Goal: Find specific page/section

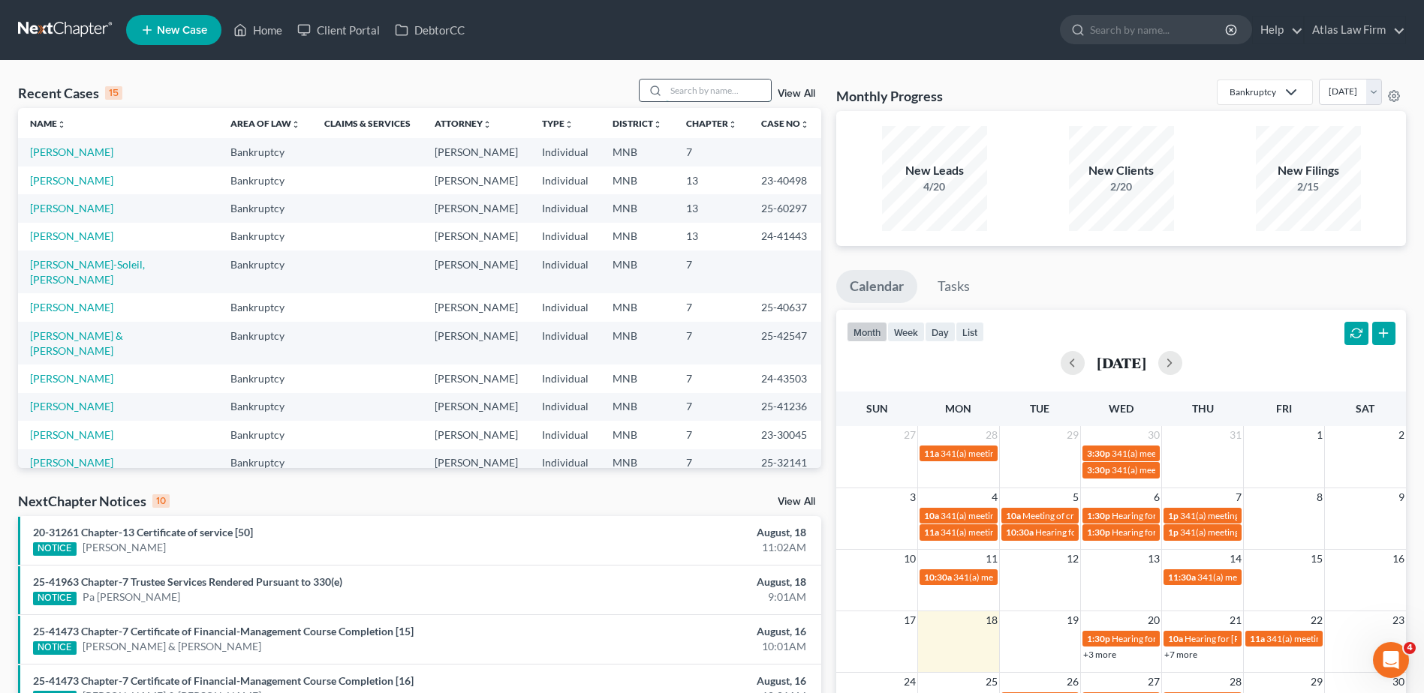
click at [669, 89] on input "search" at bounding box center [718, 91] width 105 height 22
type input "[PERSON_NAME]"
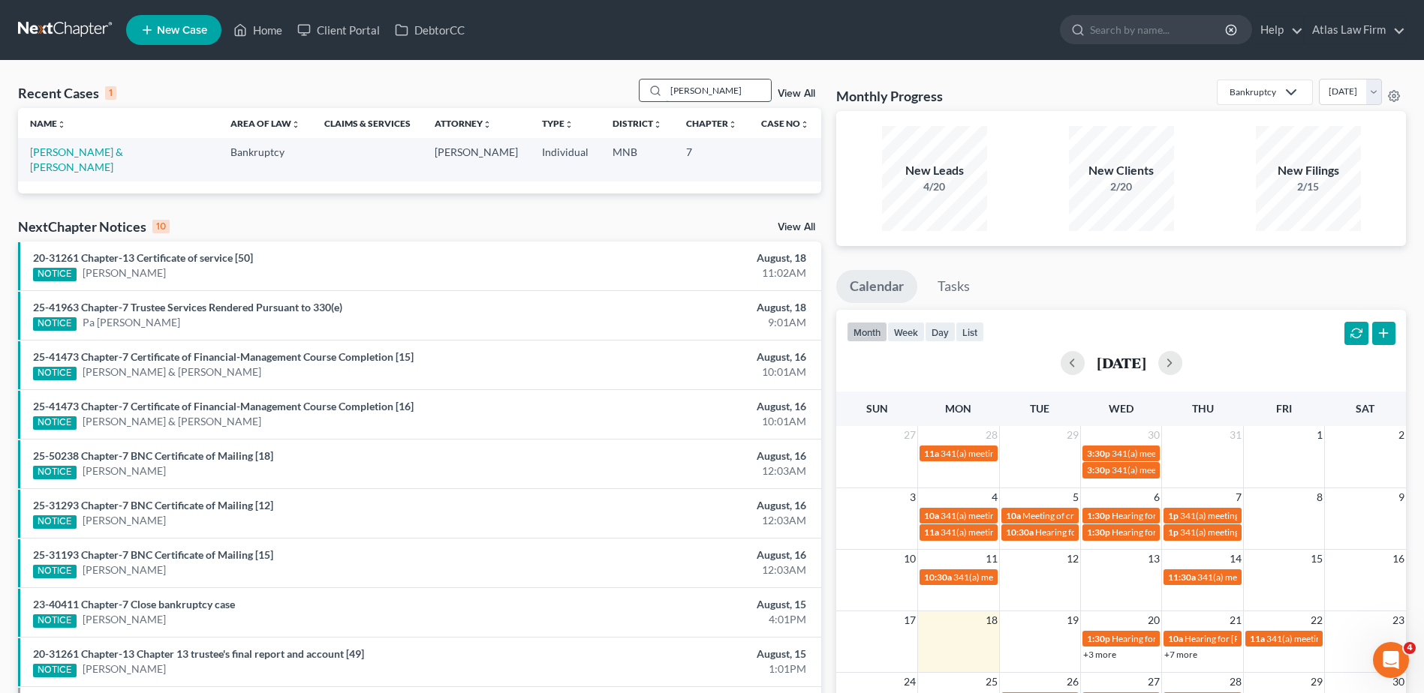
drag, startPoint x: 702, startPoint y: 87, endPoint x: 669, endPoint y: 82, distance: 33.4
click at [669, 82] on input "[PERSON_NAME]" at bounding box center [718, 91] width 105 height 22
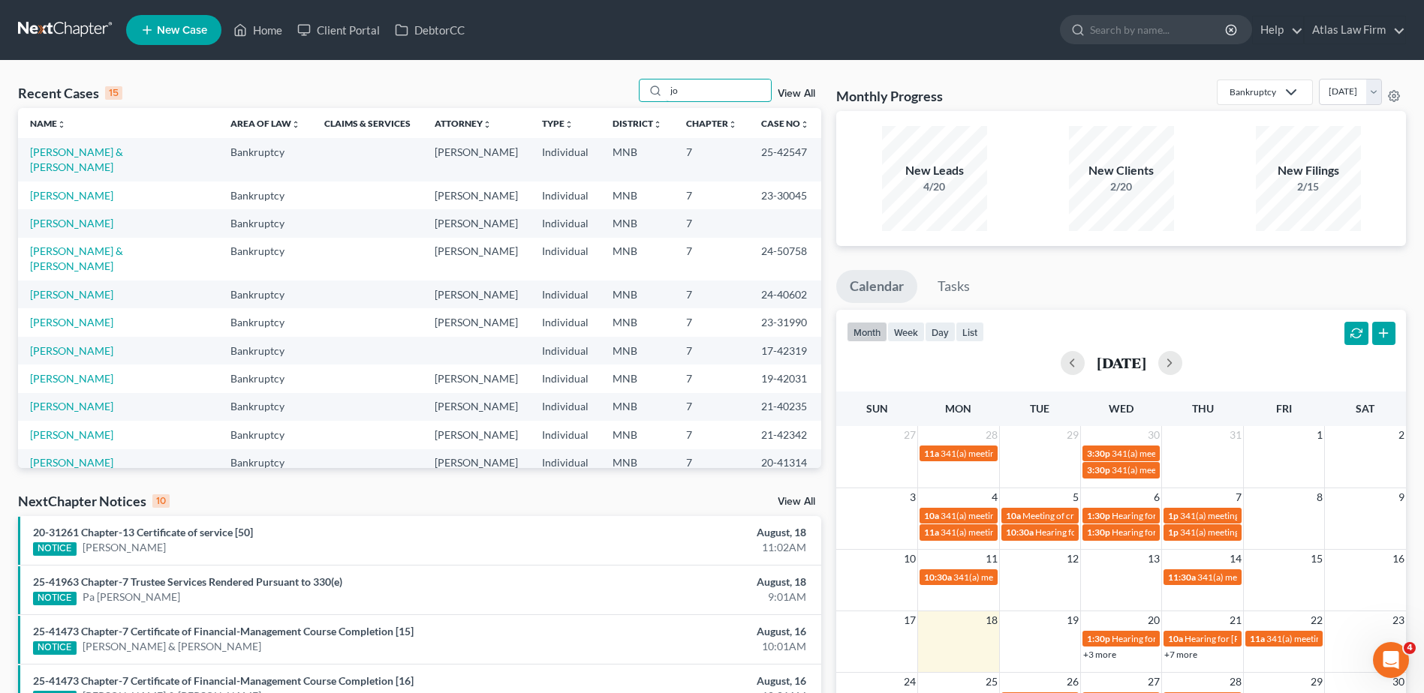
type input "j"
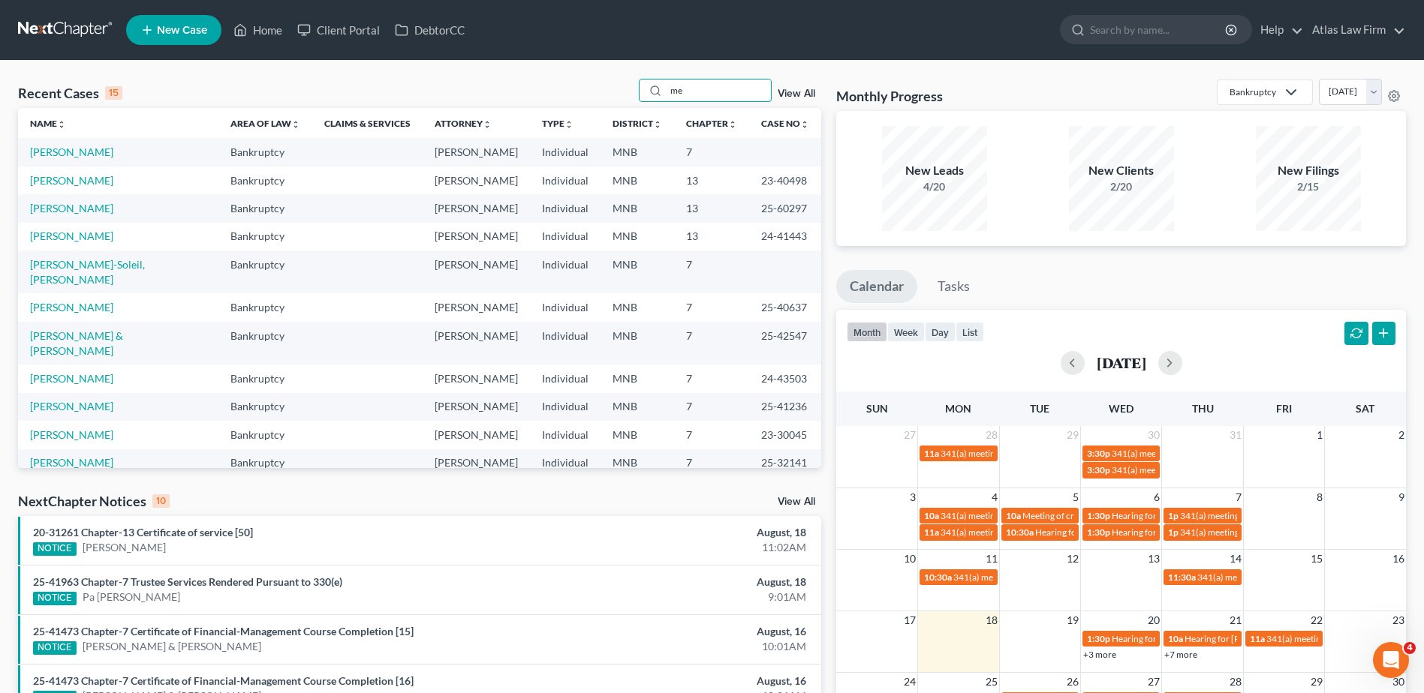
type input "m"
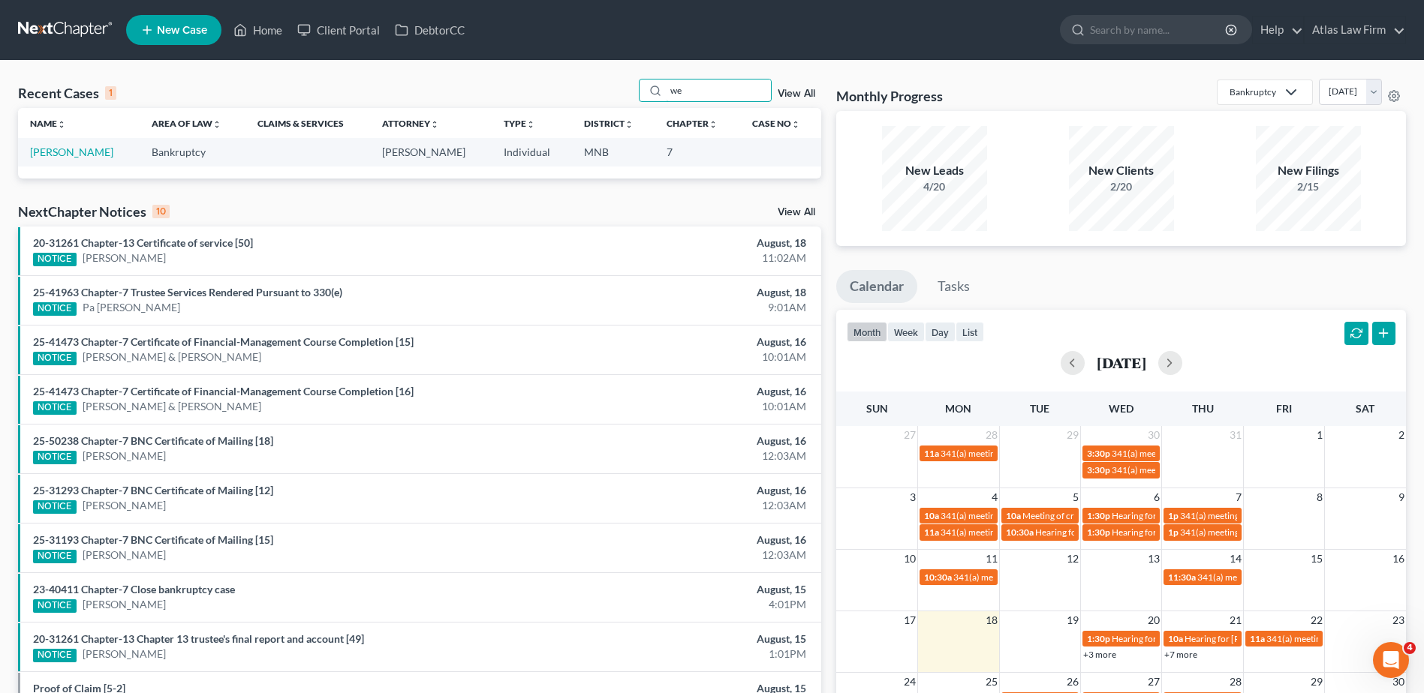
type input "w"
type input "t"
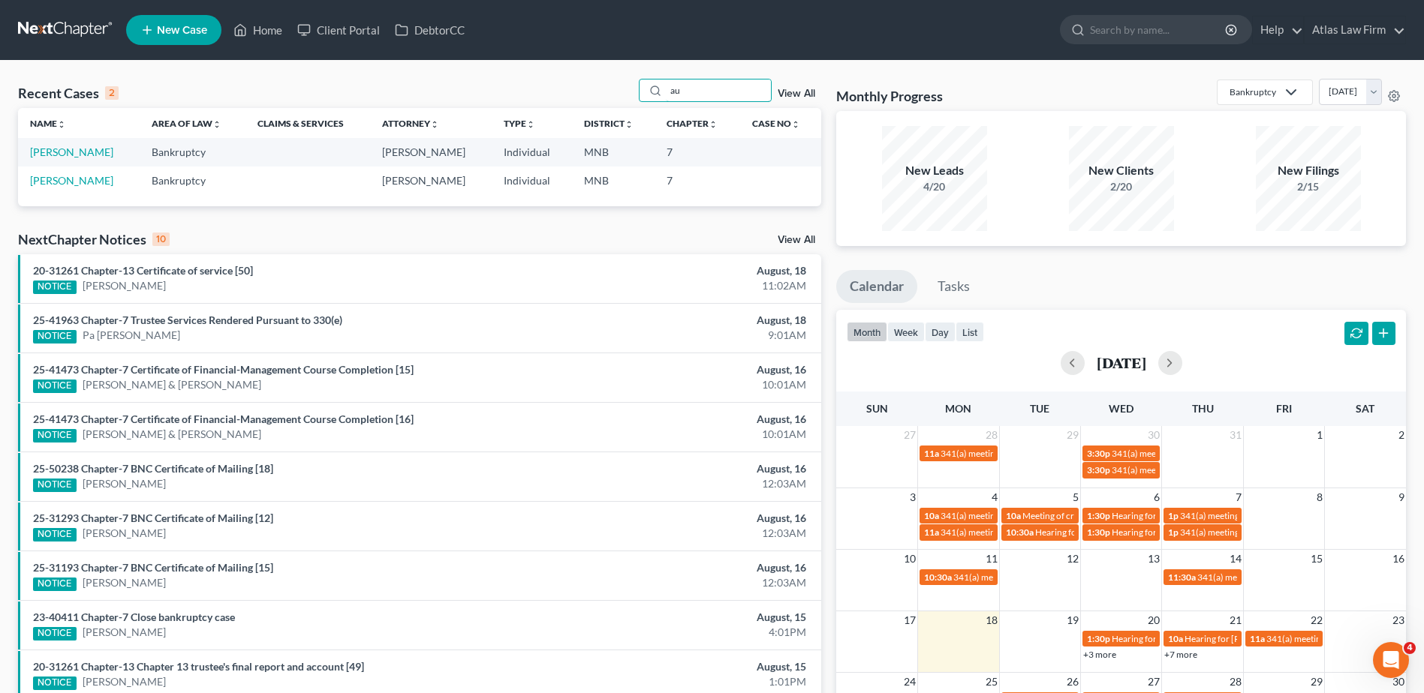
type input "a"
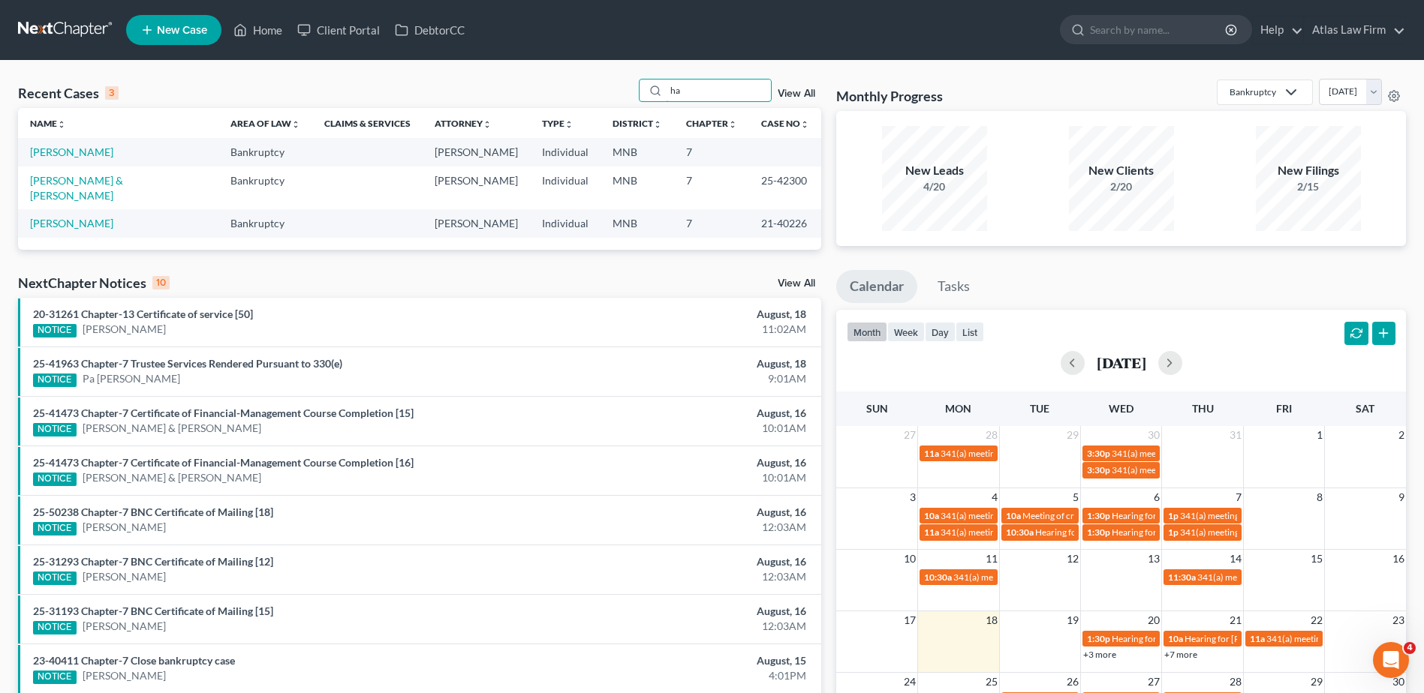
type input "h"
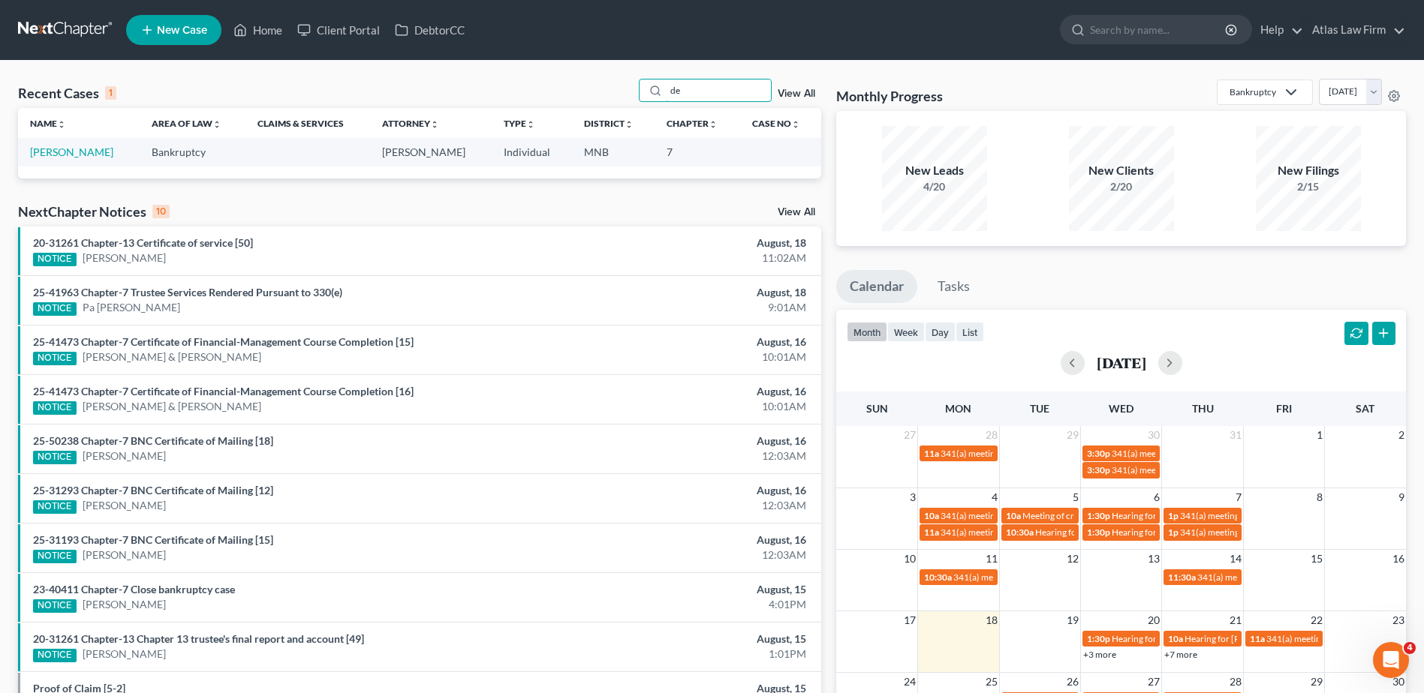
type input "d"
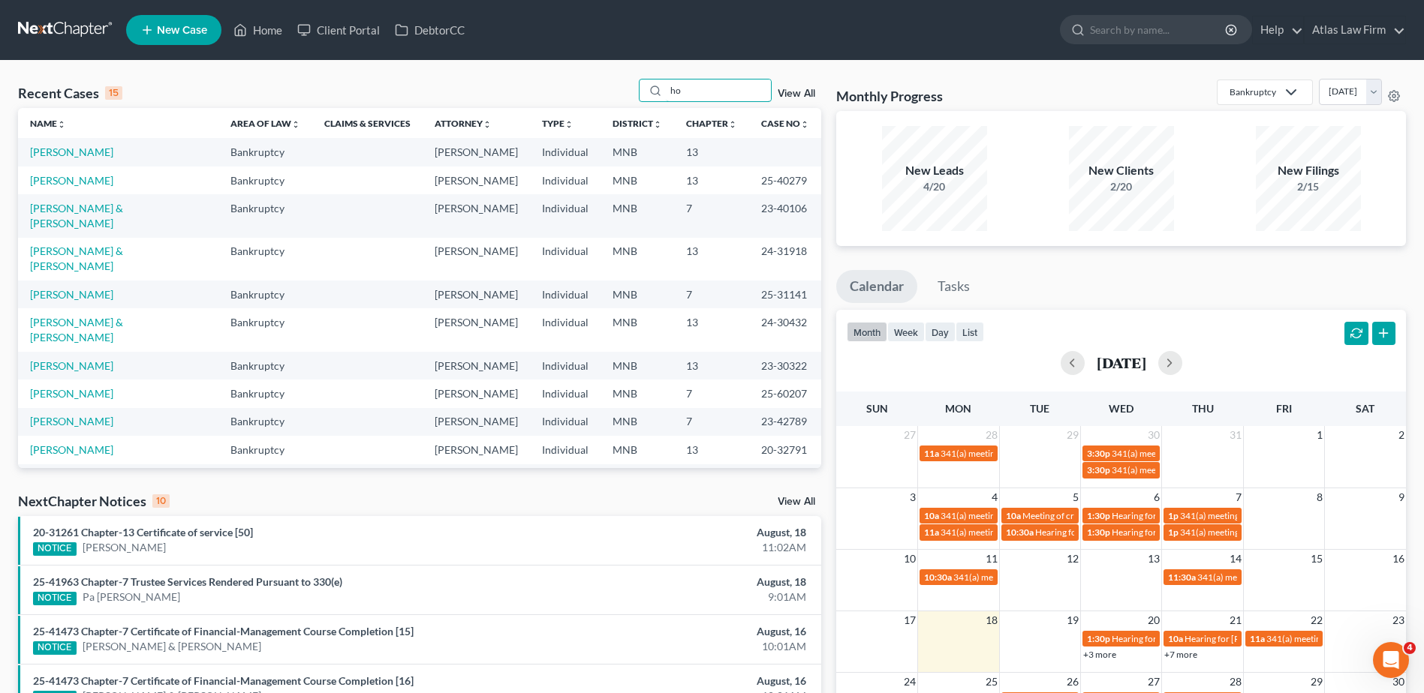
type input "h"
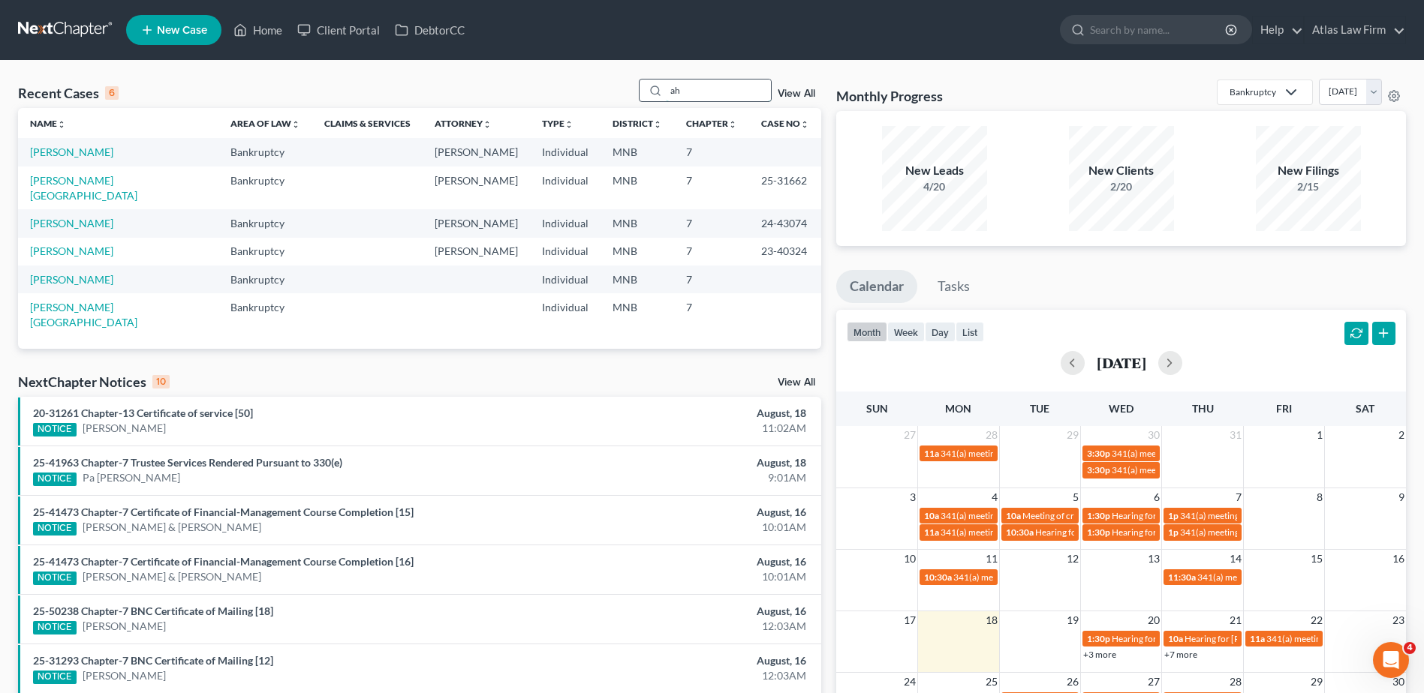
type input "a"
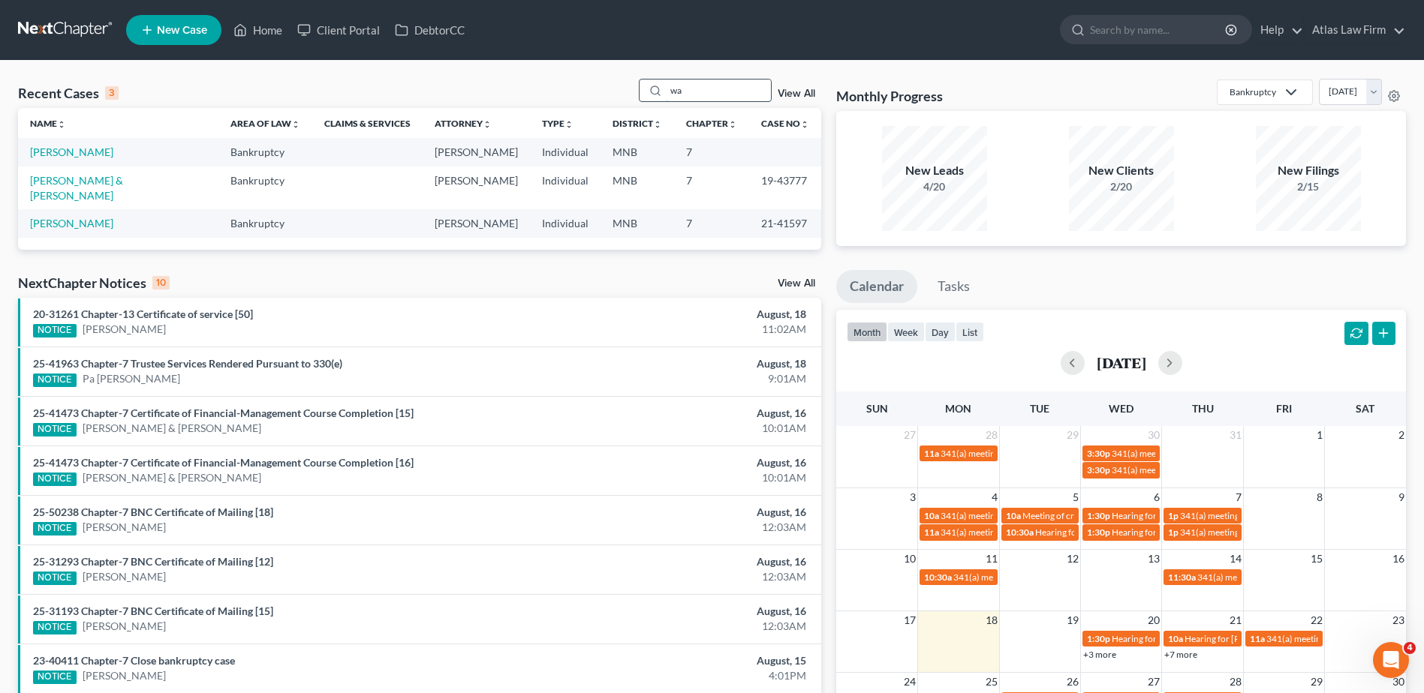
type input "w"
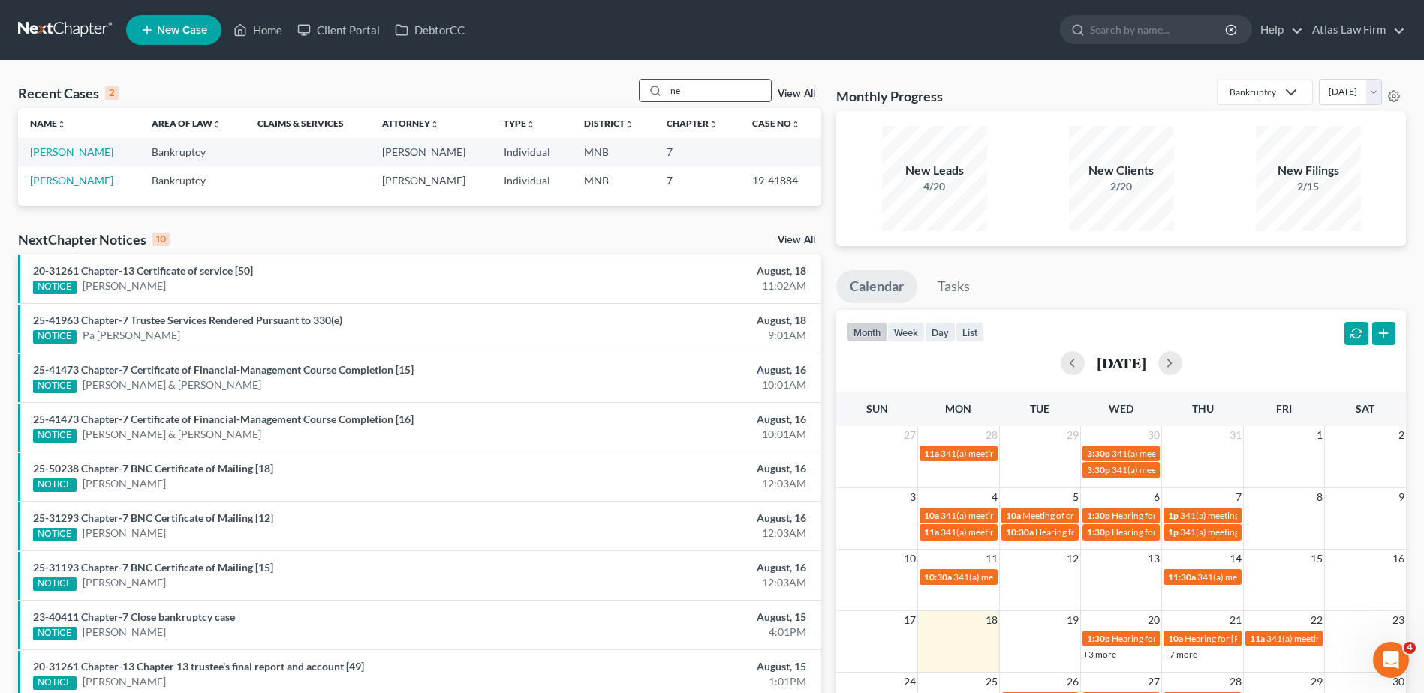
type input "n"
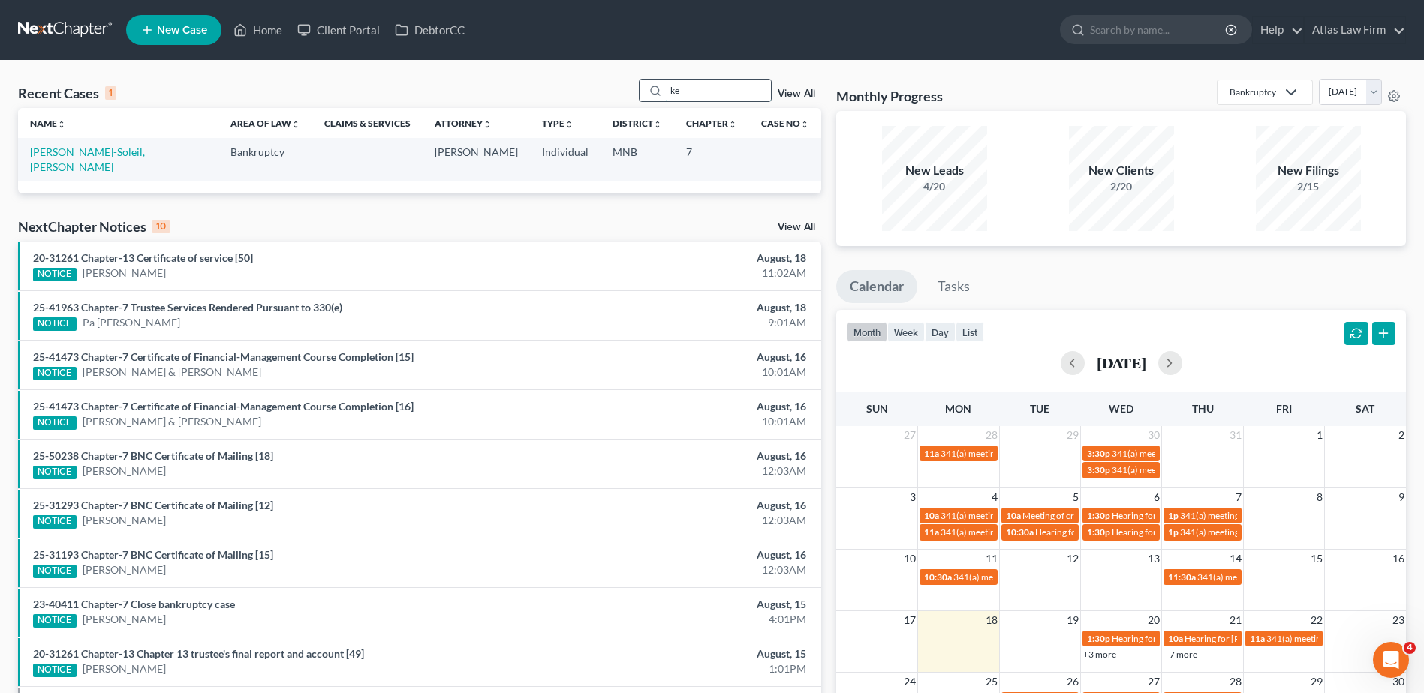
type input "k"
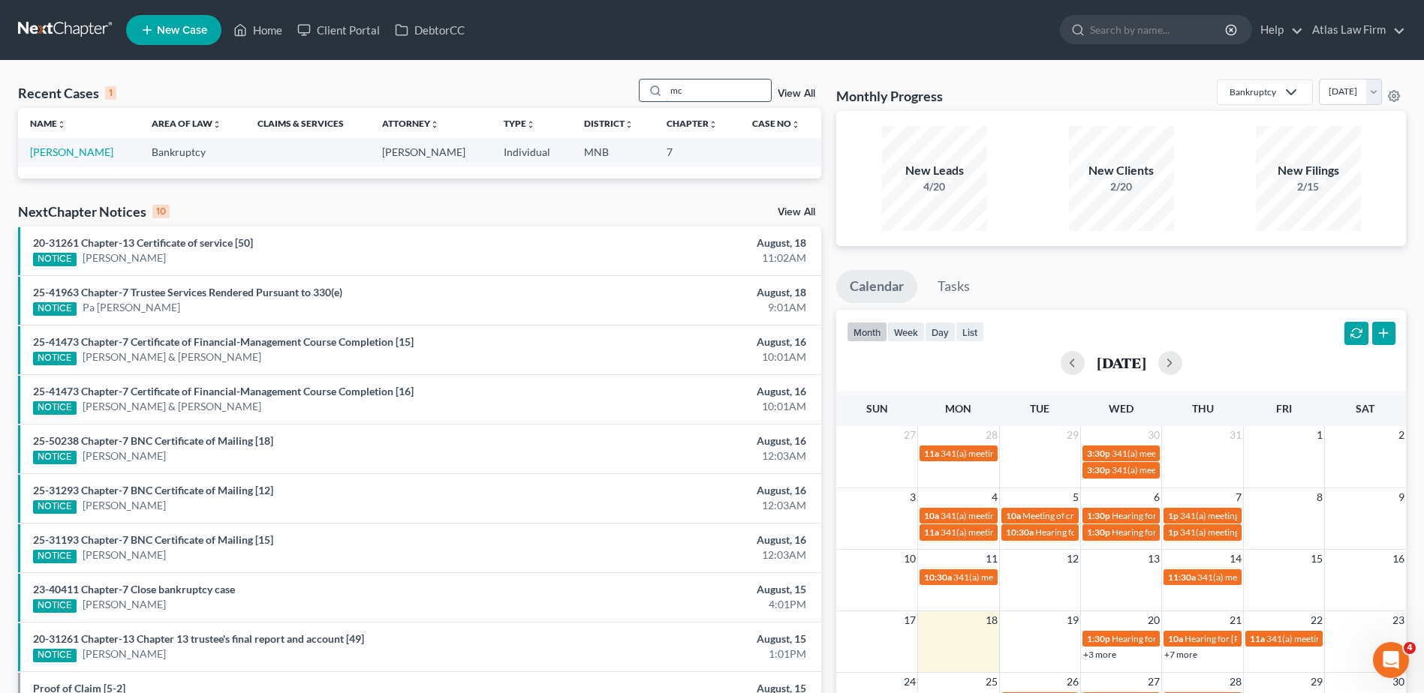
type input "m"
